Goal: Find specific page/section: Find specific page/section

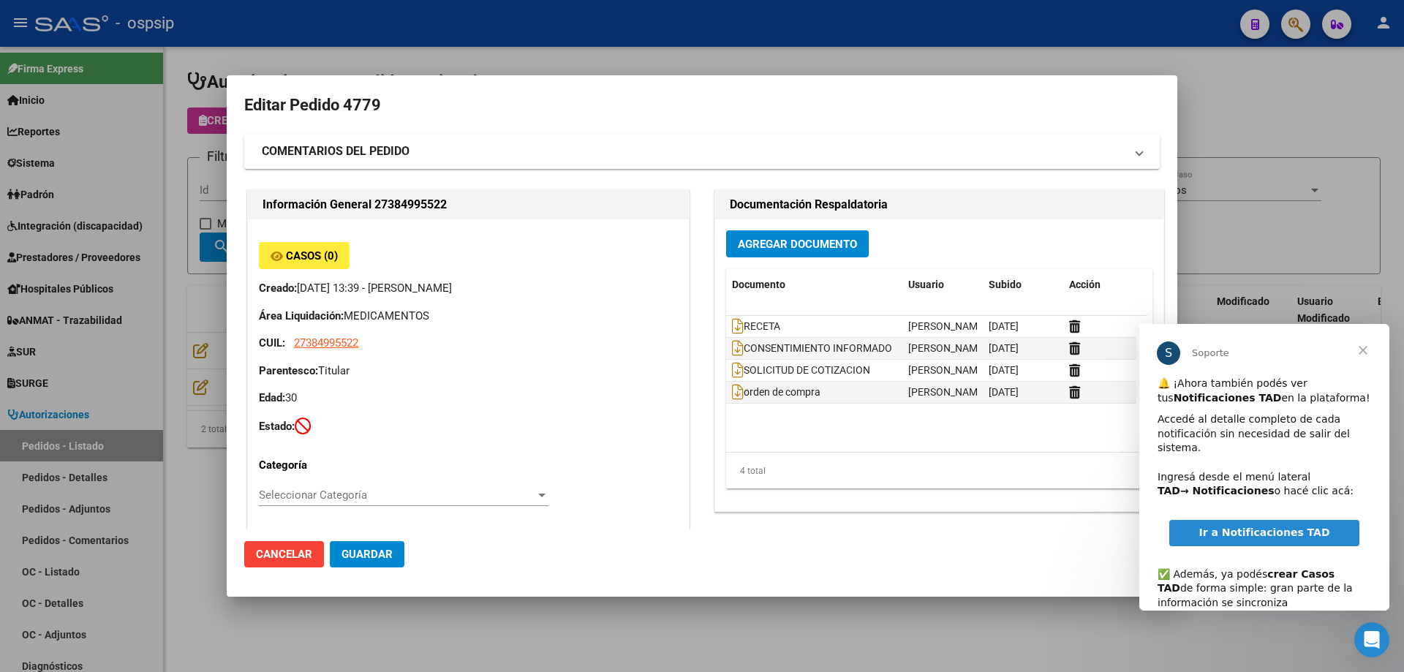
click at [1255, 227] on div at bounding box center [702, 336] width 1404 height 672
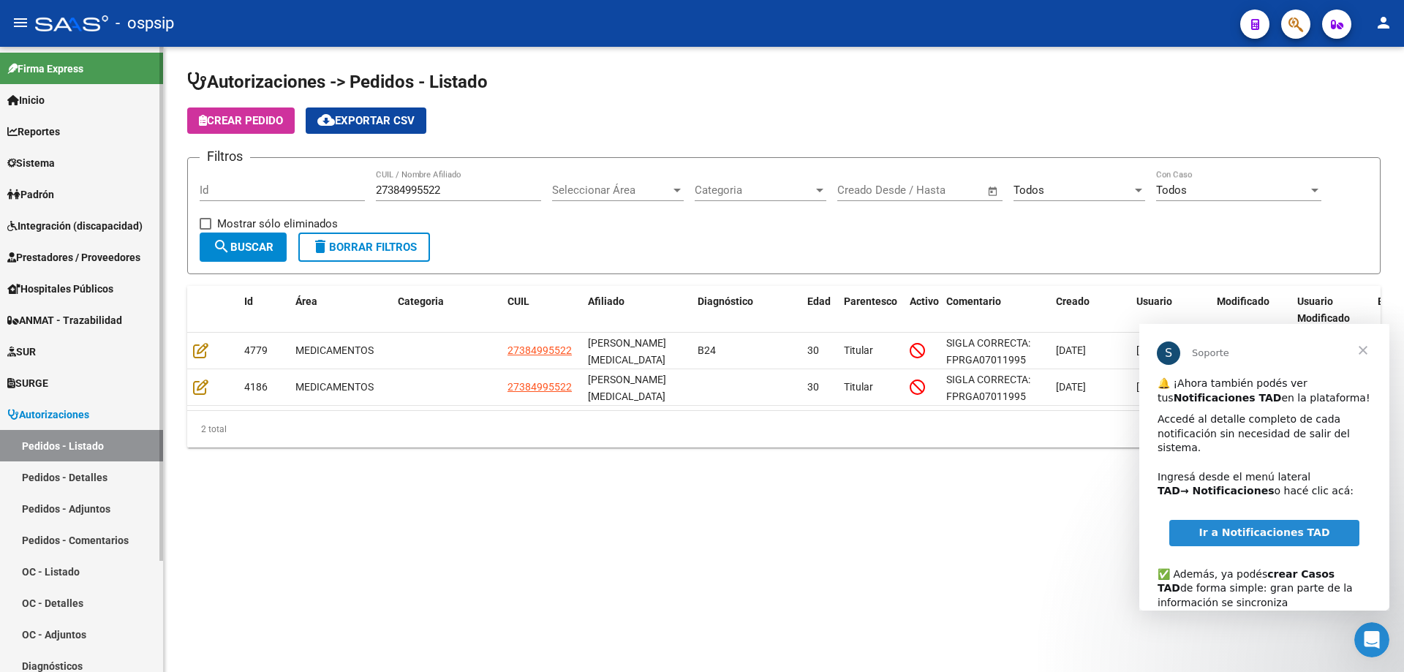
click at [80, 257] on span "Prestadores / Proveedores" at bounding box center [73, 257] width 133 height 16
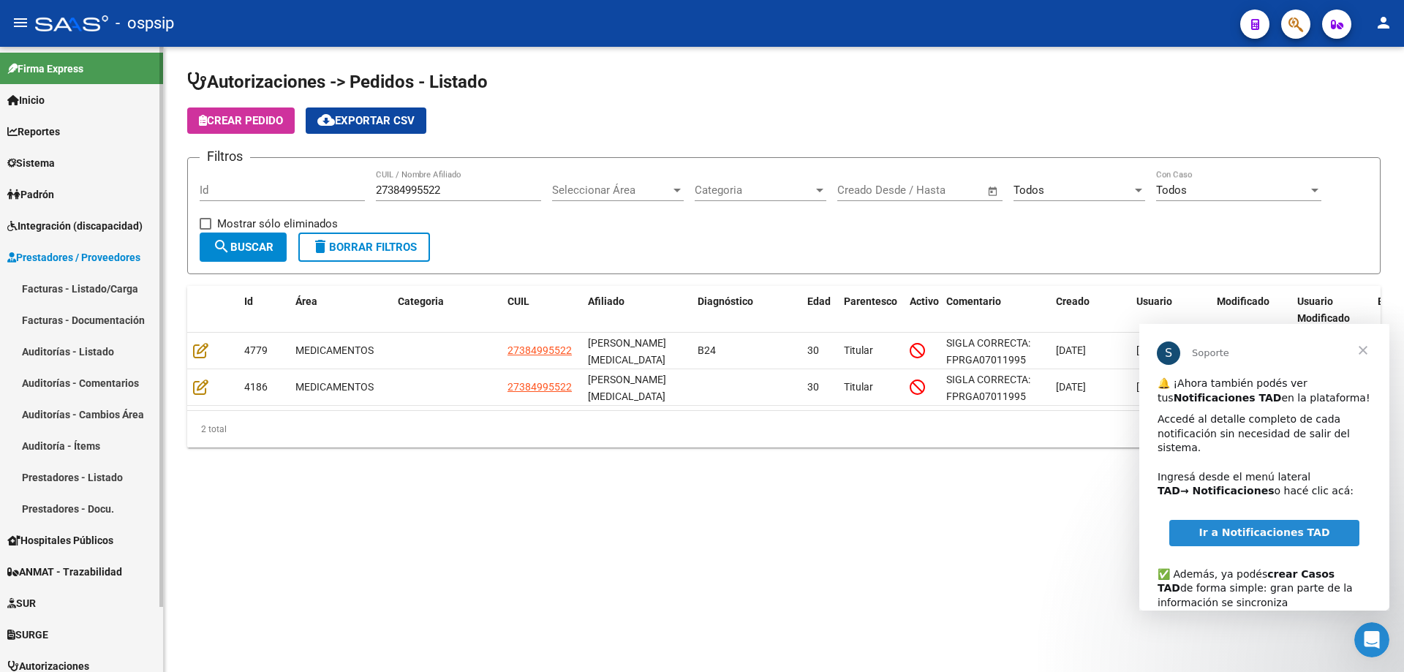
click at [59, 281] on link "Facturas - Listado/Carga" at bounding box center [81, 288] width 163 height 31
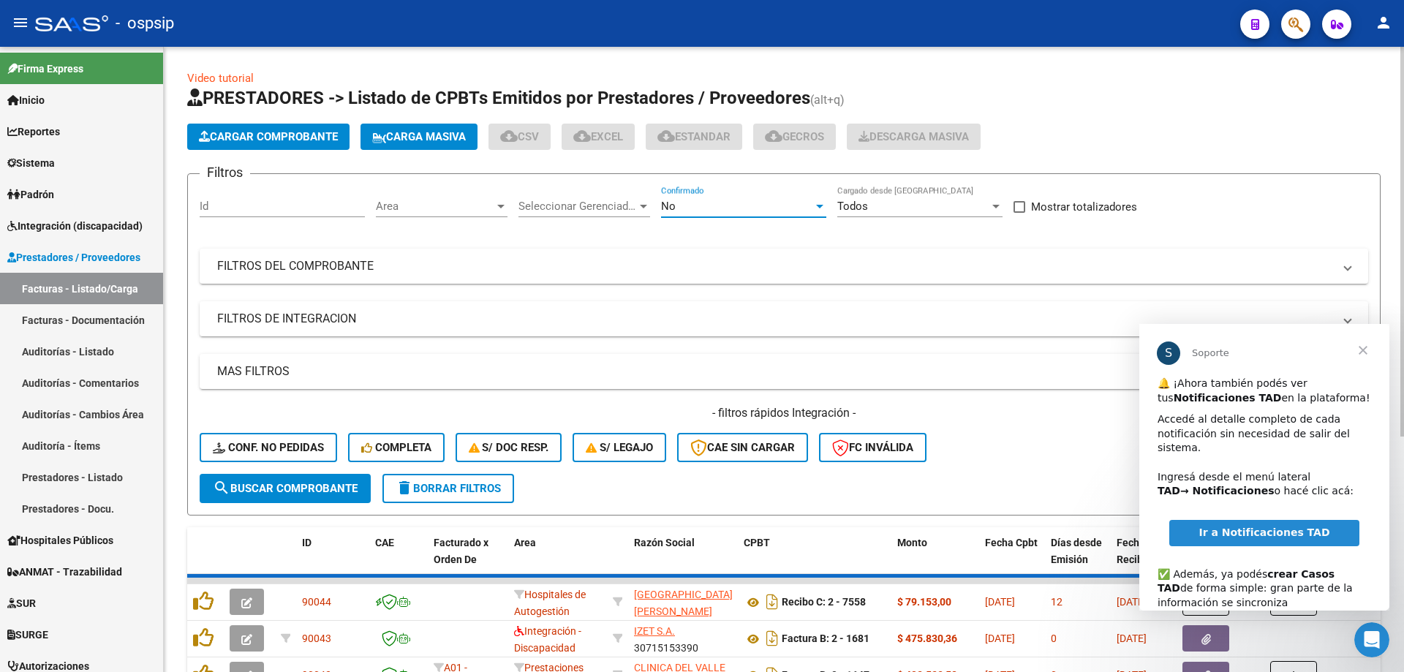
click at [696, 205] on div "No" at bounding box center [737, 206] width 152 height 13
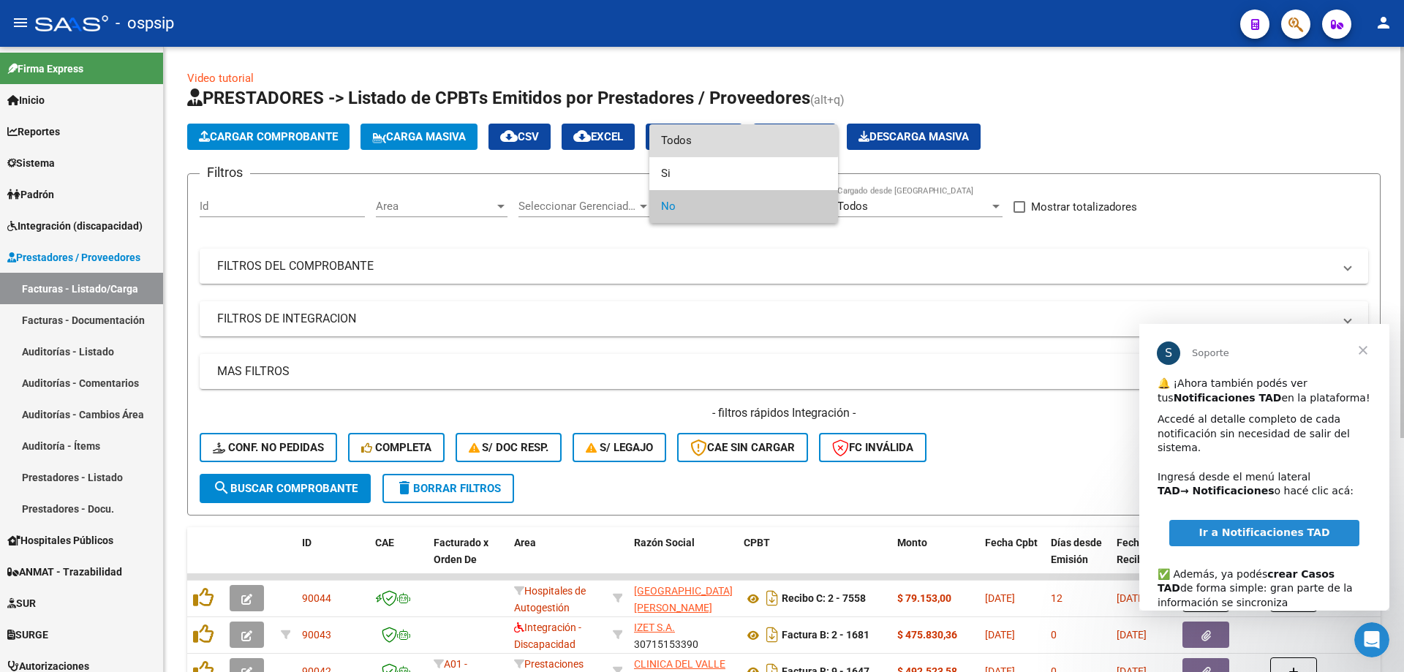
drag, startPoint x: 706, startPoint y: 137, endPoint x: 652, endPoint y: 153, distance: 57.2
click at [706, 137] on span "Todos" at bounding box center [743, 140] width 165 height 33
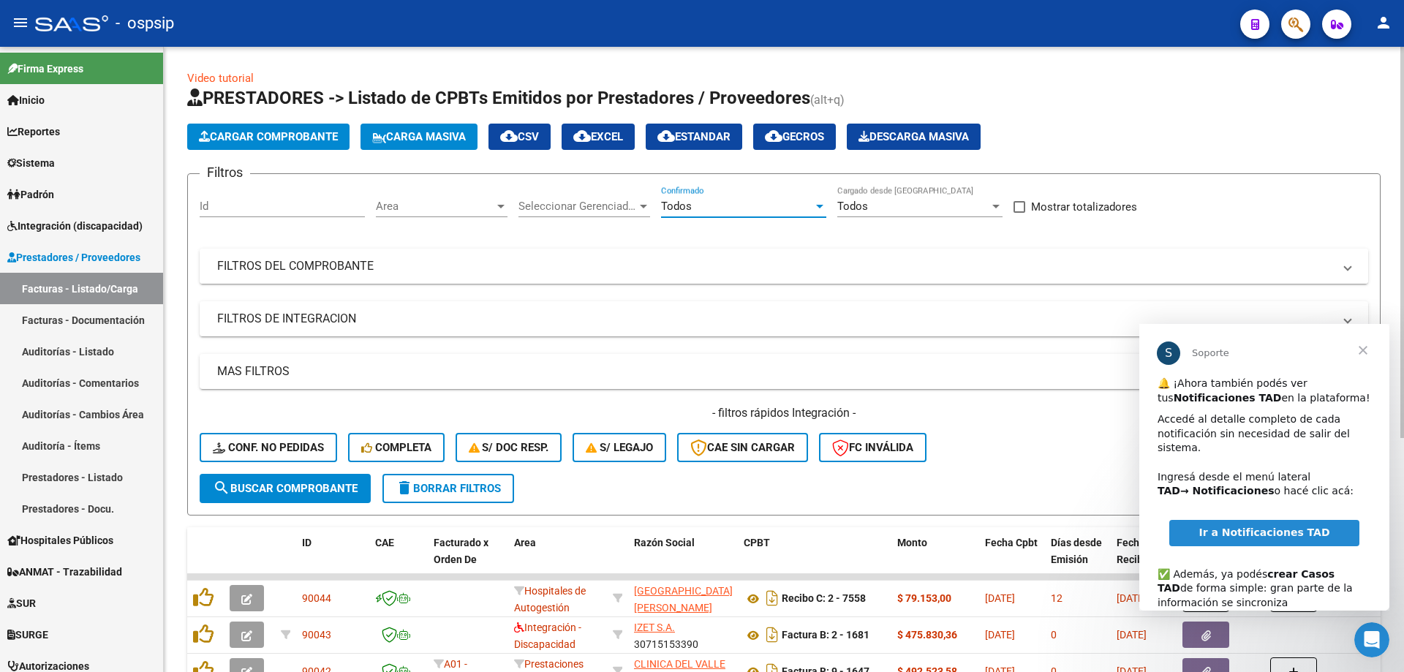
click at [406, 282] on mat-expansion-panel-header "FILTROS DEL COMPROBANTE" at bounding box center [784, 266] width 1169 height 35
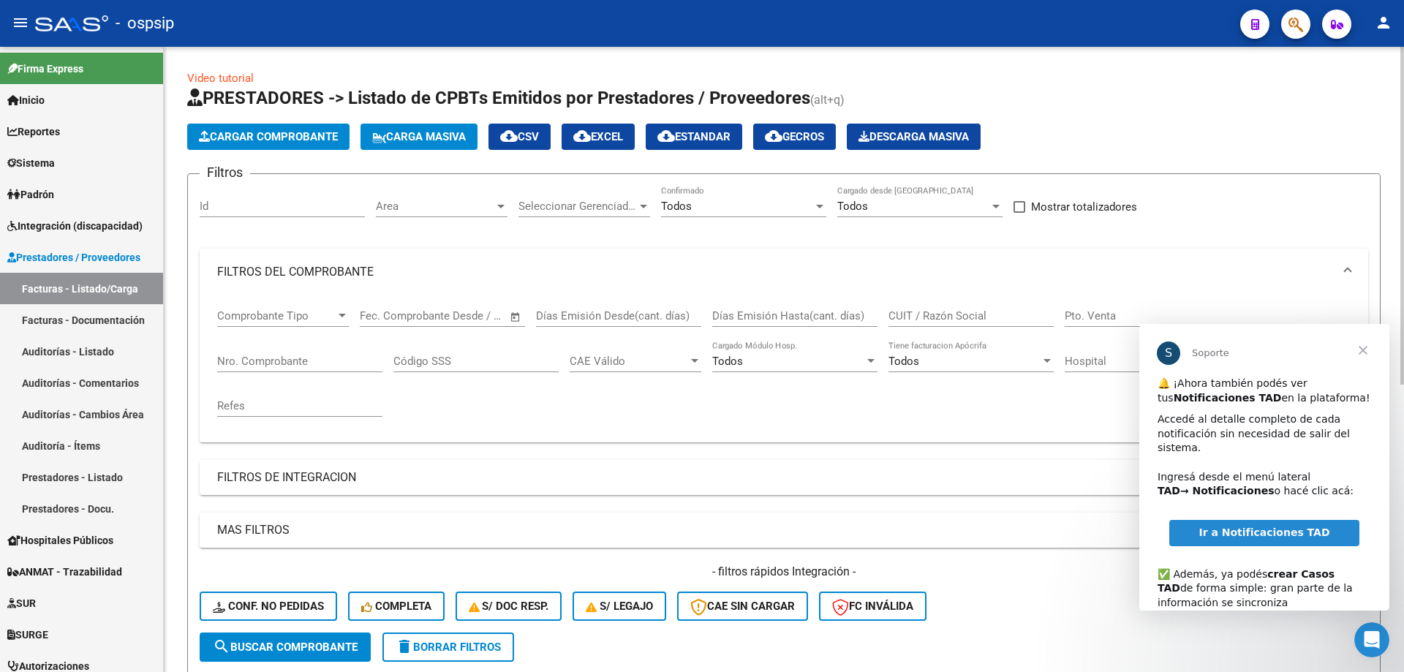
click at [284, 366] on input "Nro. Comprobante" at bounding box center [299, 361] width 165 height 13
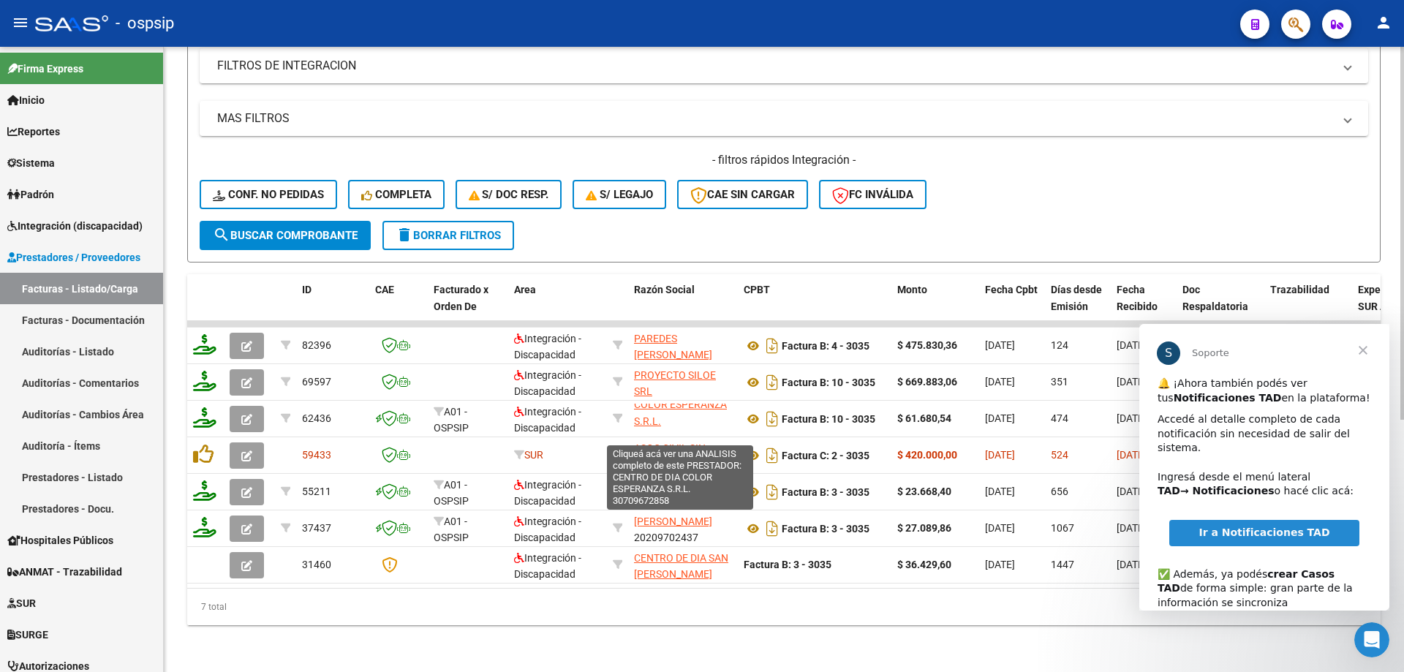
scroll to position [36, 0]
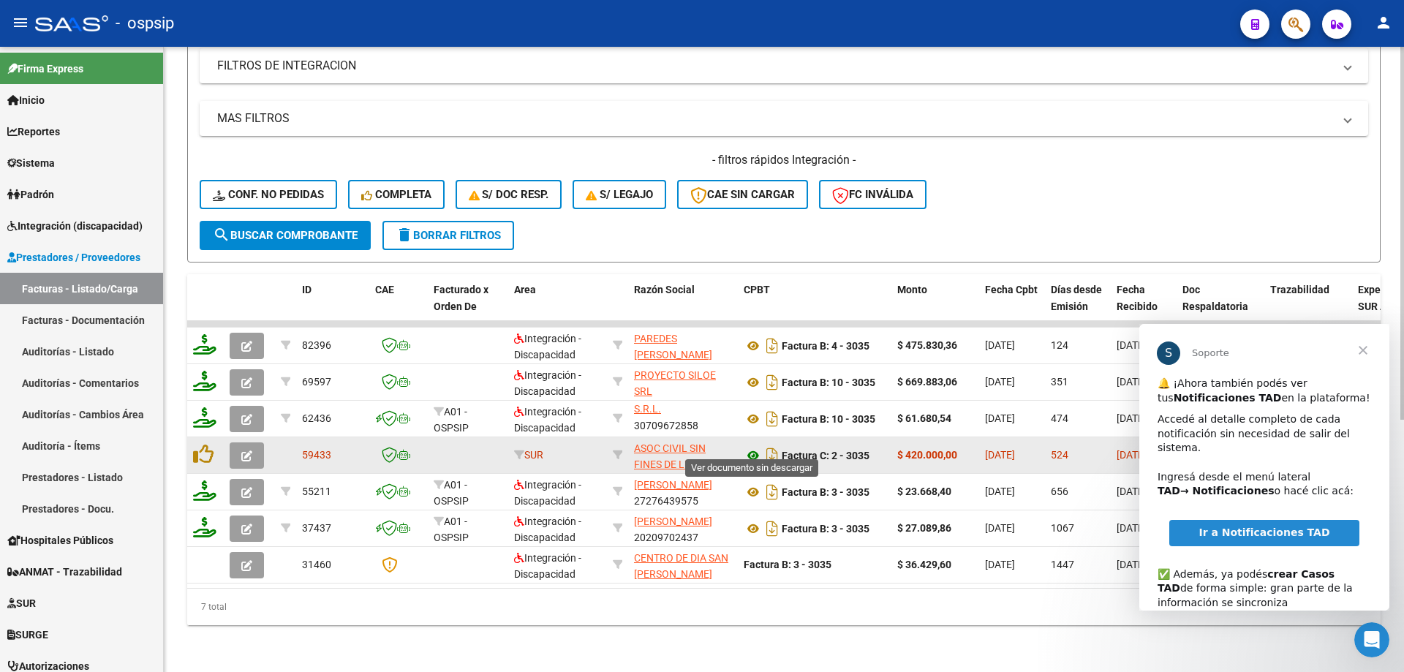
type input "3035"
click at [754, 447] on icon at bounding box center [753, 456] width 19 height 18
click at [257, 445] on button "button" at bounding box center [247, 455] width 34 height 26
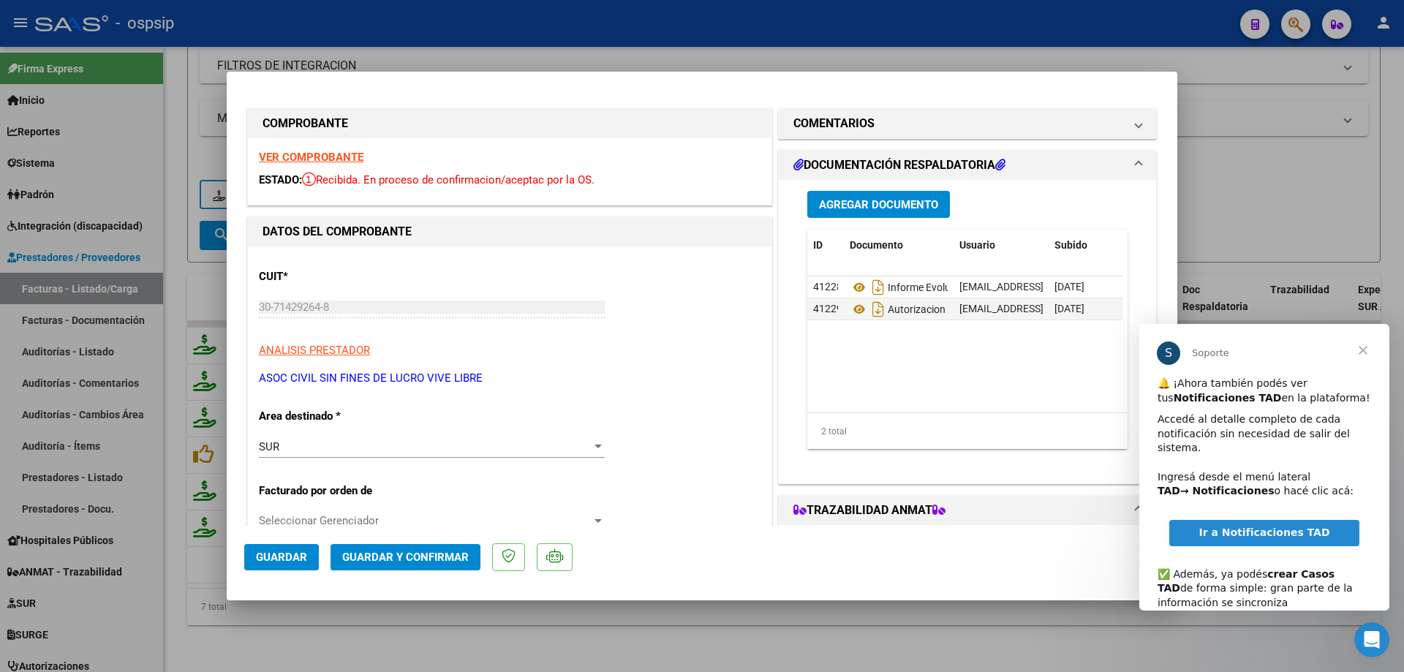
scroll to position [73, 0]
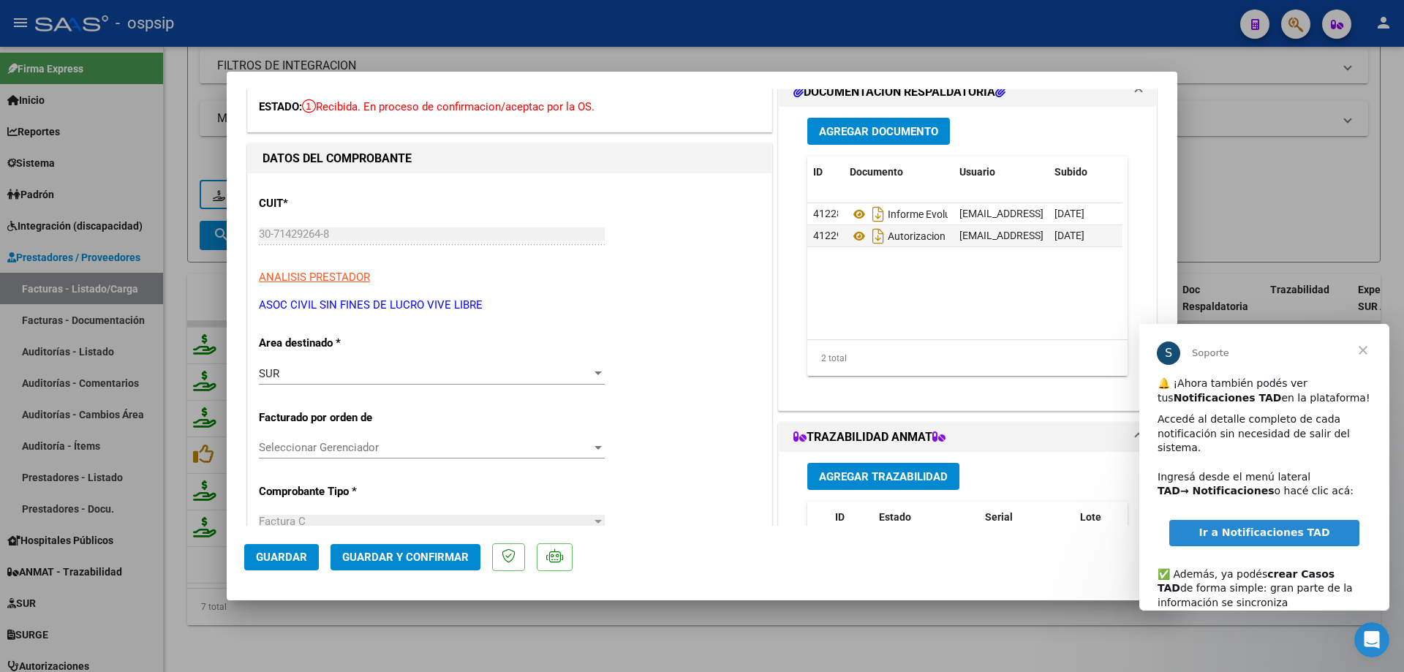
click at [1365, 352] on span "Cerrar" at bounding box center [1363, 350] width 53 height 53
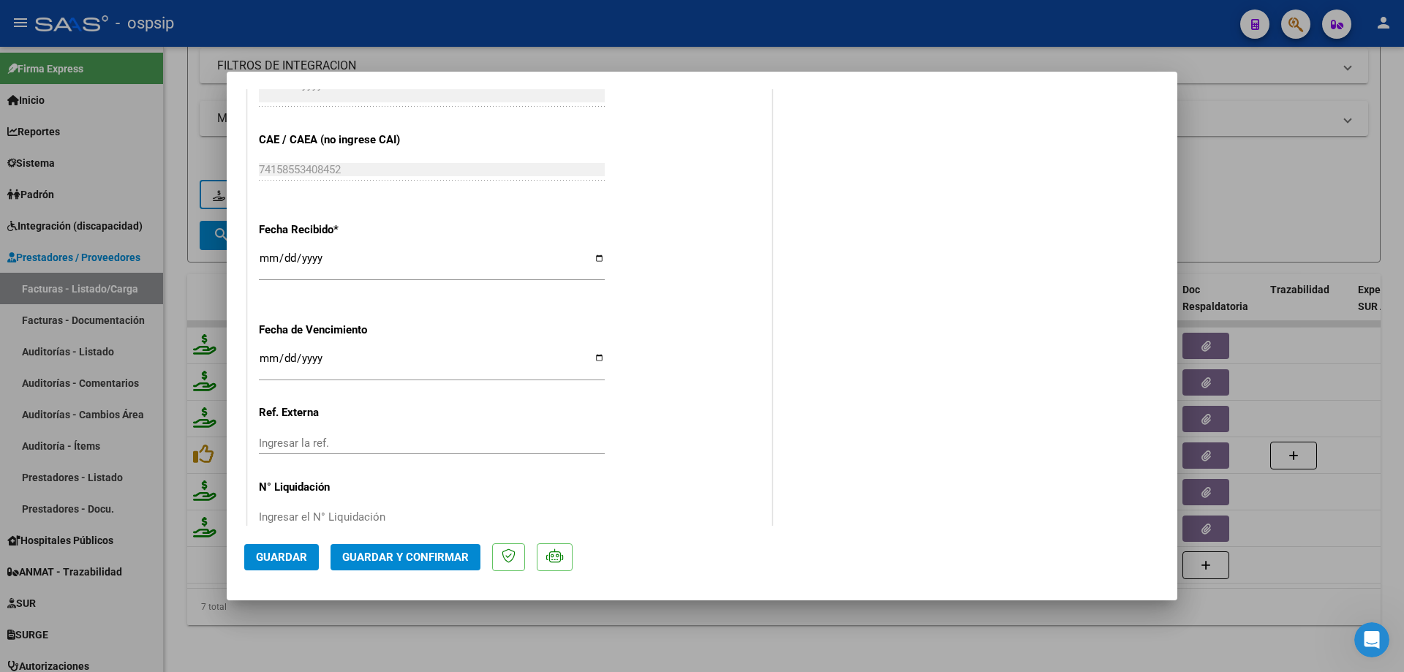
scroll to position [835, 0]
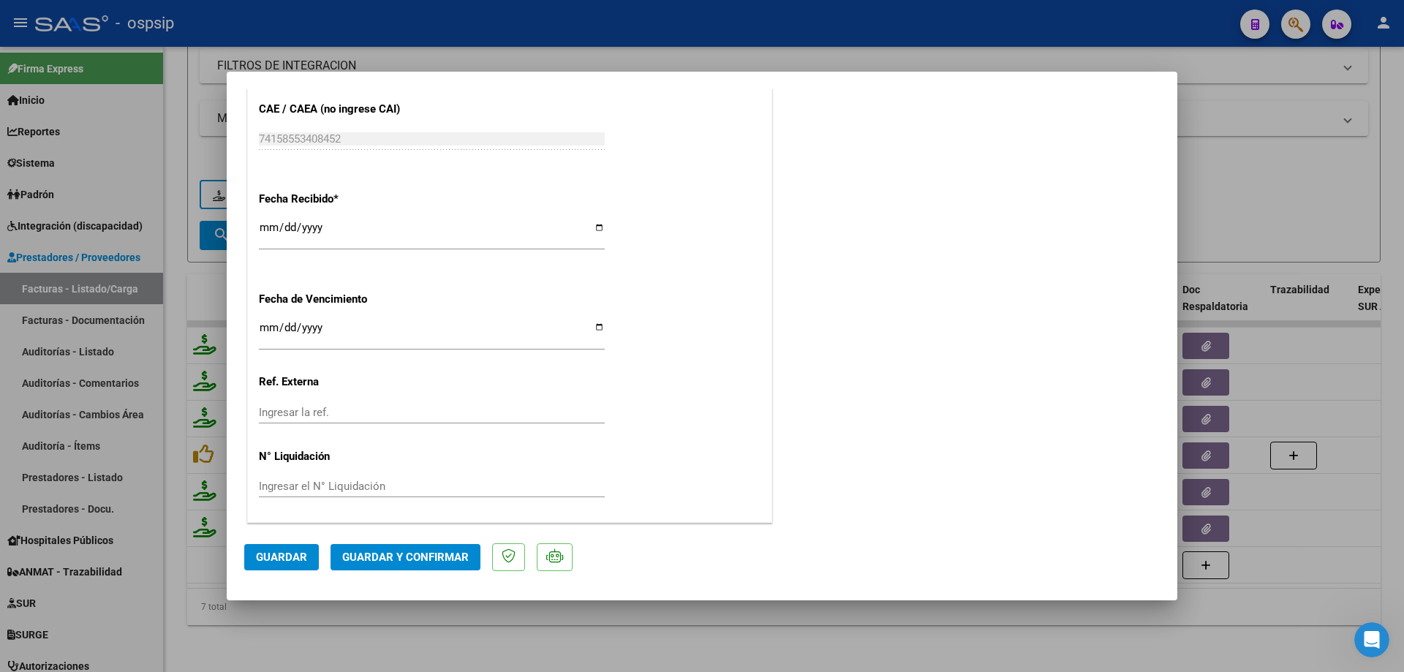
click at [1320, 525] on div at bounding box center [702, 336] width 1404 height 672
type input "$ 0,00"
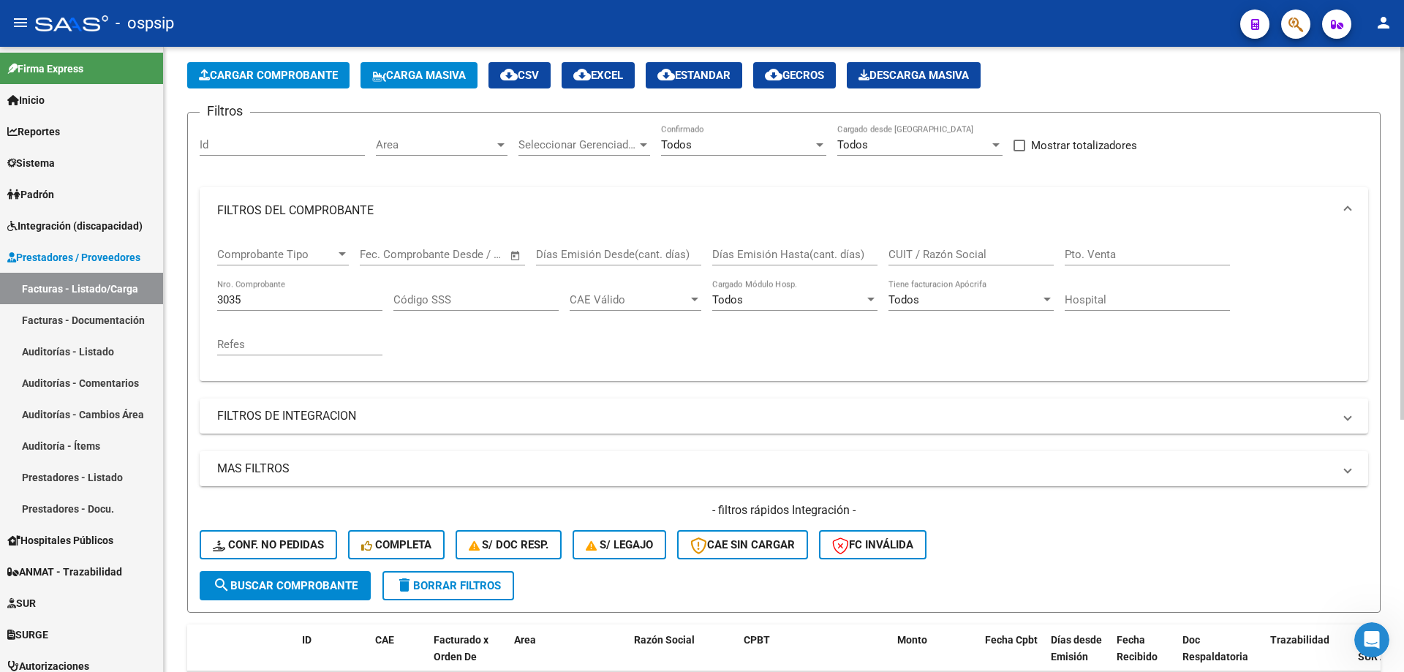
scroll to position [0, 0]
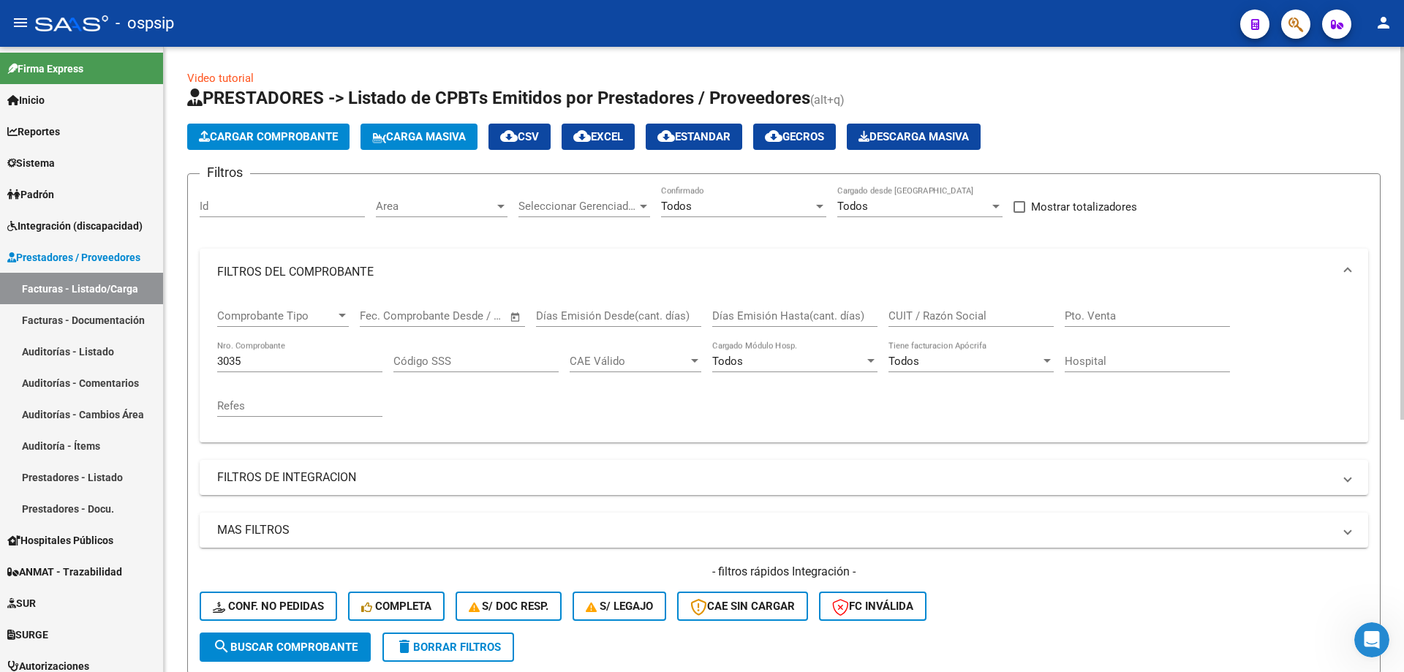
drag, startPoint x: 273, startPoint y: 352, endPoint x: 173, endPoint y: 361, distance: 100.6
click at [173, 361] on div "Video tutorial PRESTADORES -> Listado de CPBTs Emitidos por Prestadores / Prove…" at bounding box center [784, 565] width 1240 height 1037
drag, startPoint x: 260, startPoint y: 362, endPoint x: 158, endPoint y: 358, distance: 102.4
click at [158, 358] on mat-sidenav-container "Firma Express Inicio Calendario SSS Instructivos Contacto OS Reportes SUR Exped…" at bounding box center [702, 359] width 1404 height 625
click at [918, 317] on input "CUIT / Razón Social" at bounding box center [970, 315] width 165 height 13
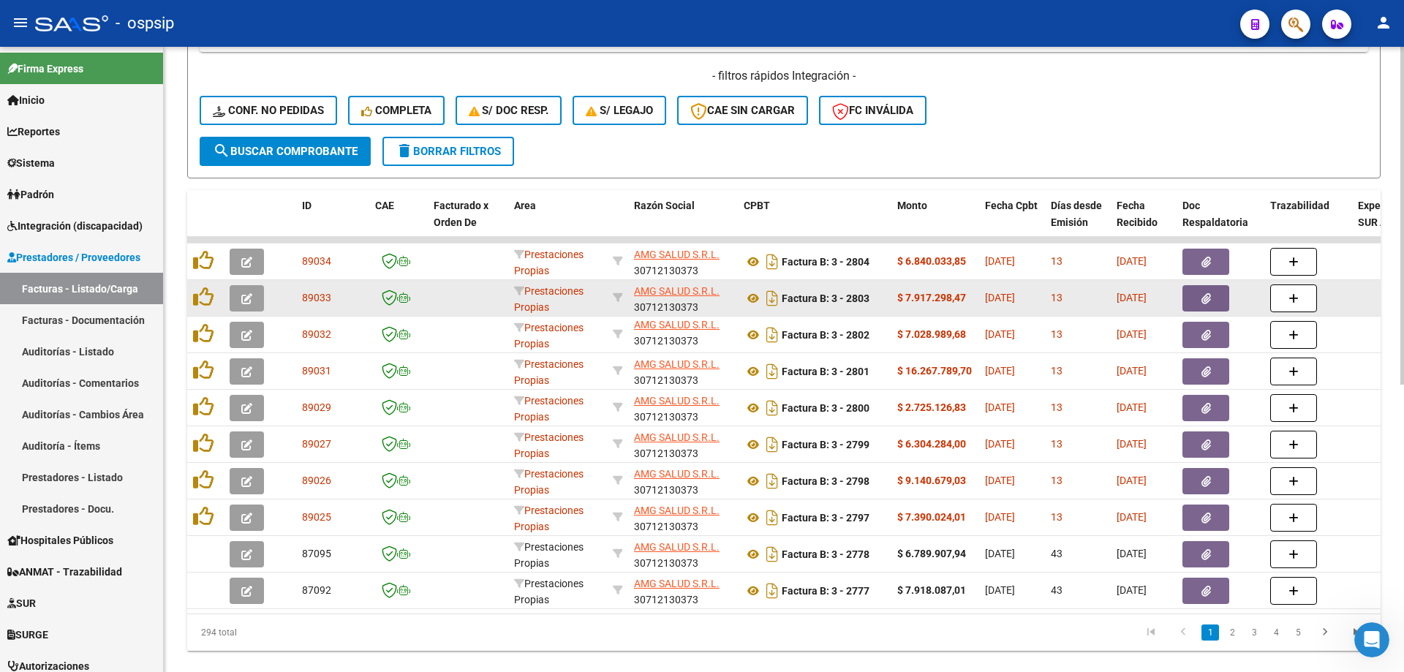
scroll to position [532, 0]
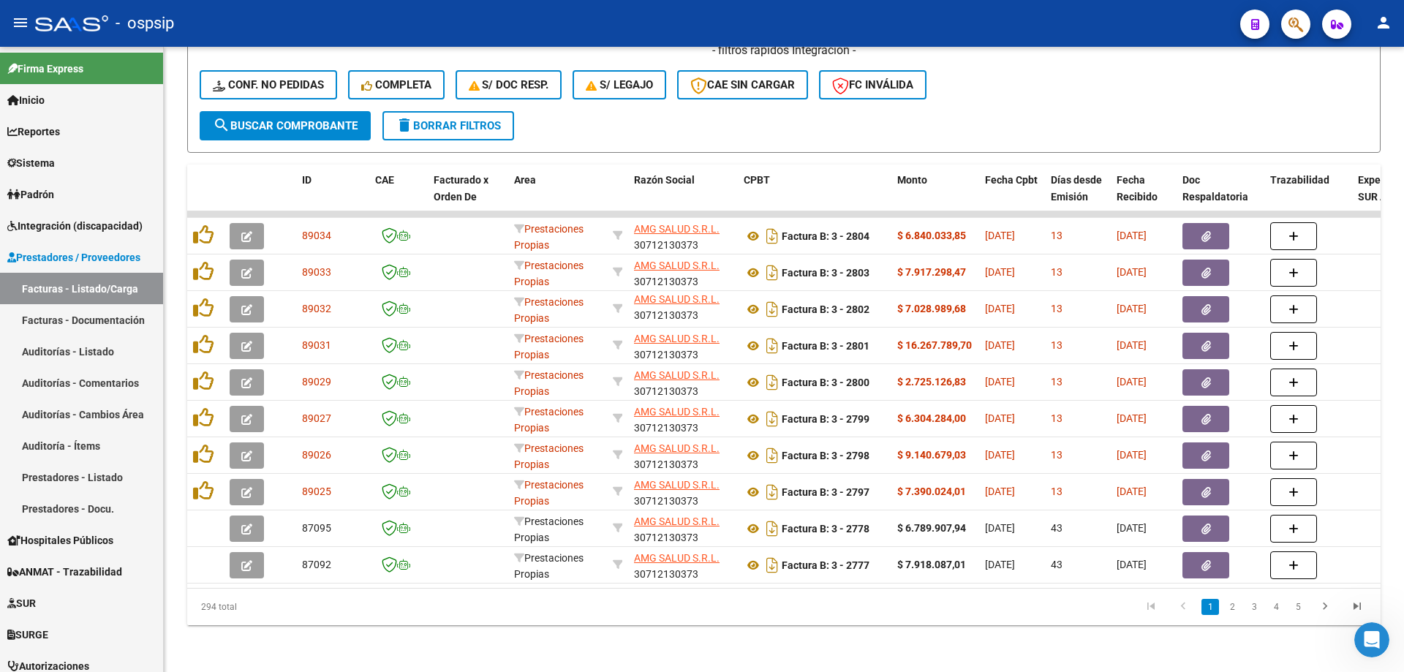
type input "amg"
click at [1229, 609] on link "2" at bounding box center [1232, 607] width 18 height 16
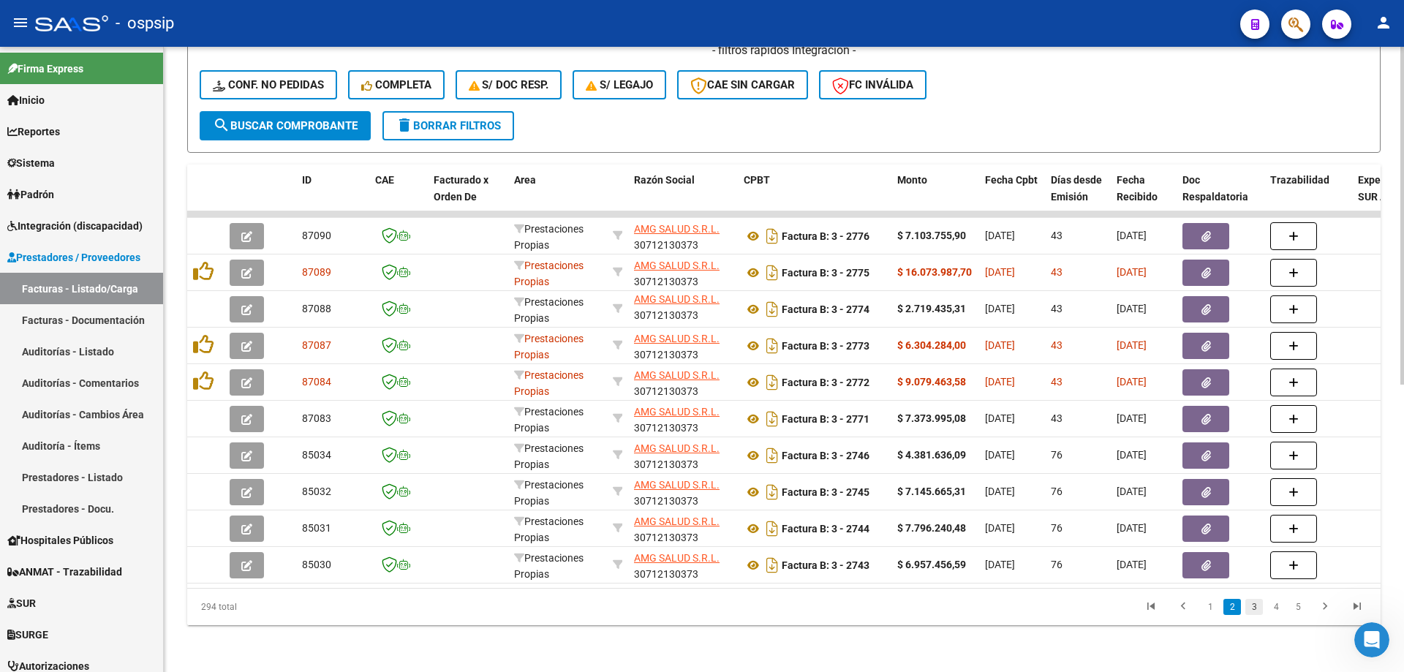
click at [1250, 609] on link "3" at bounding box center [1254, 607] width 18 height 16
